Goal: Check status: Check status

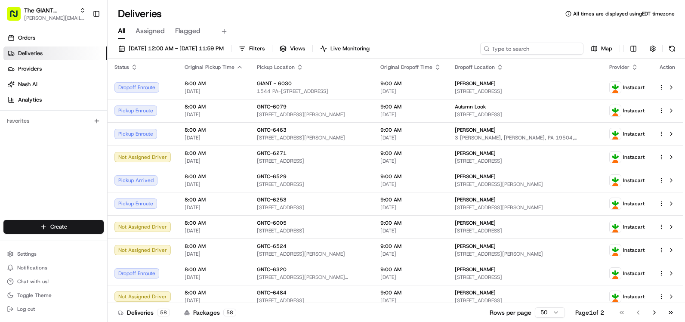
click at [525, 48] on input at bounding box center [531, 49] width 103 height 12
click at [269, 44] on button "Filters" at bounding box center [252, 49] width 34 height 12
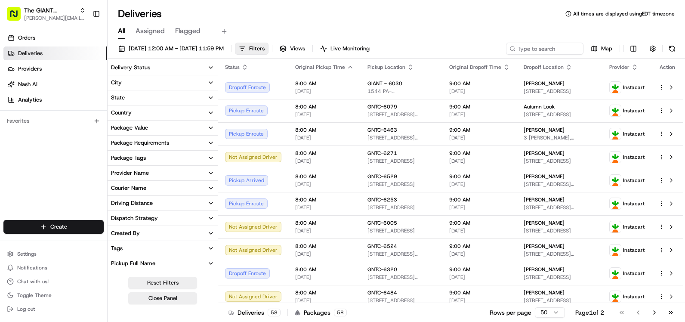
click at [145, 86] on button "City" at bounding box center [163, 82] width 110 height 15
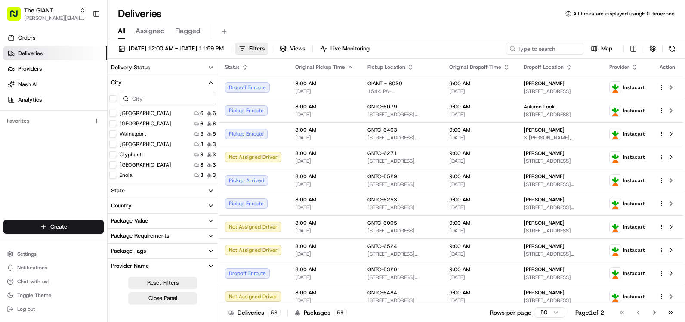
click at [157, 101] on input at bounding box center [168, 99] width 96 height 14
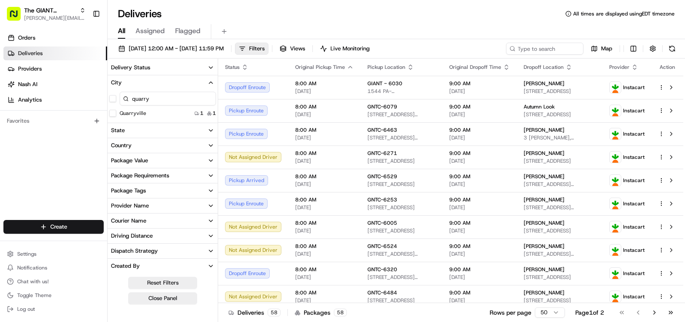
type input "quarry"
click at [171, 112] on div "Quarryville 1 1" at bounding box center [163, 113] width 110 height 9
click at [114, 113] on button "Quarryville" at bounding box center [112, 113] width 7 height 7
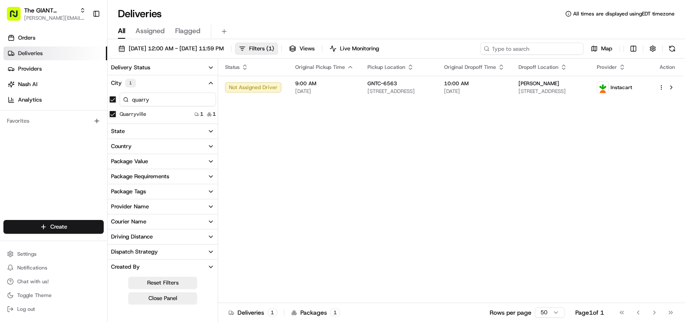
click at [547, 50] on input at bounding box center [531, 49] width 103 height 12
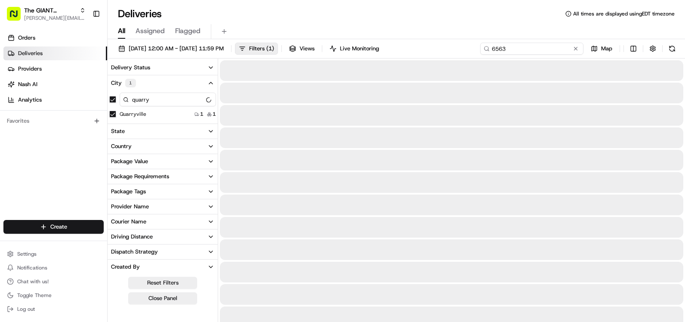
type input "6563"
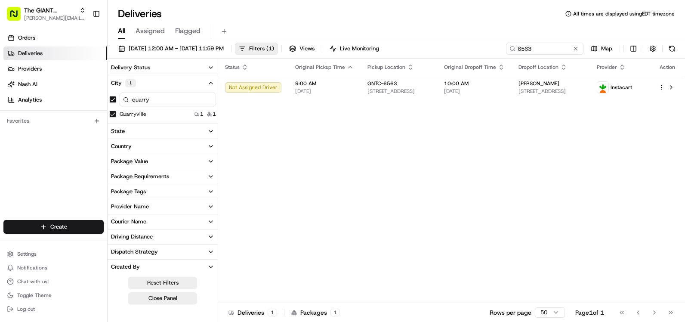
click at [274, 50] on span "Filters ( 1 )" at bounding box center [261, 49] width 25 height 8
